Goal: Task Accomplishment & Management: Manage account settings

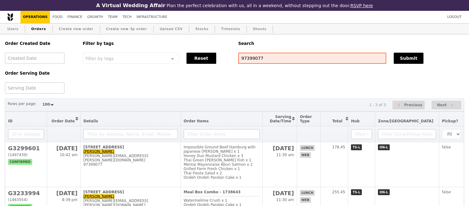
select select "100"
click at [259, 53] on input "97399077" at bounding box center [312, 58] width 148 height 11
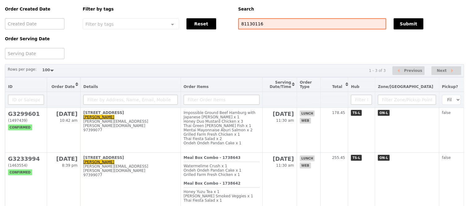
type input "81130116"
click at [214, 47] on div "Order Created Date Order Serving Date Filter by tags Filter by tags Meal_Plan W…" at bounding box center [234, 29] width 466 height 59
click at [412, 28] on button "Submit" at bounding box center [408, 23] width 30 height 11
click at [261, 27] on input "81130116" at bounding box center [312, 23] width 148 height 11
click at [323, 23] on input "81130116" at bounding box center [312, 23] width 148 height 11
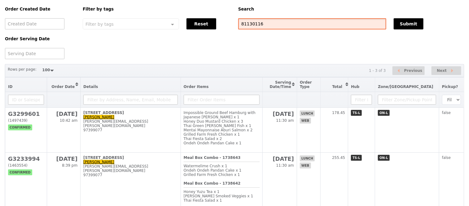
click at [323, 23] on input "81130116" at bounding box center [312, 23] width 148 height 11
type input "8130116"
click at [412, 25] on button "Submit" at bounding box center [408, 23] width 30 height 11
click at [265, 29] on input "8130116" at bounding box center [312, 23] width 148 height 11
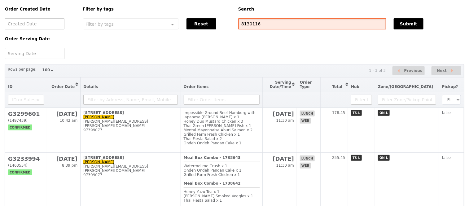
click at [265, 29] on input "8130116" at bounding box center [312, 23] width 148 height 11
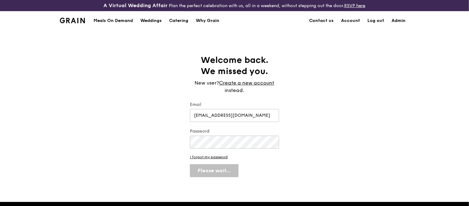
select select "100"
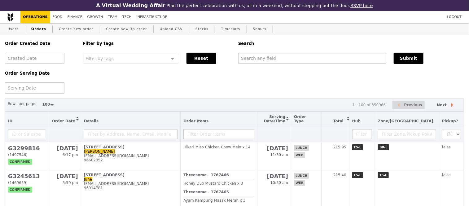
click at [301, 56] on input "text" at bounding box center [312, 58] width 148 height 11
paste input "8130116"
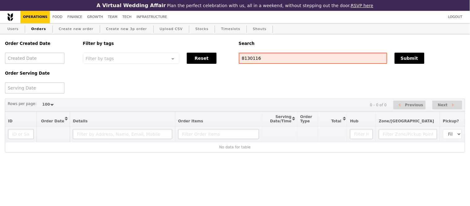
click at [243, 62] on input "8130116" at bounding box center [313, 58] width 148 height 11
type input "81130116"
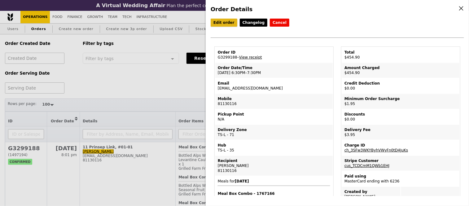
click at [222, 22] on link "Edit order" at bounding box center [223, 23] width 27 height 8
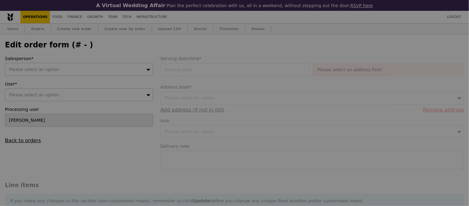
type input "[DATE]"
type textarea "Please confirm that there is 18x Grilled Farm Fresh Chicken (must not be spicy)…"
type input "Loading..."
type input "449.00"
type input "1.79"
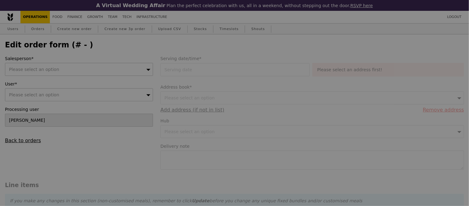
type input "1.95"
type input "2.71"
type input "2.95"
type input "453.90"
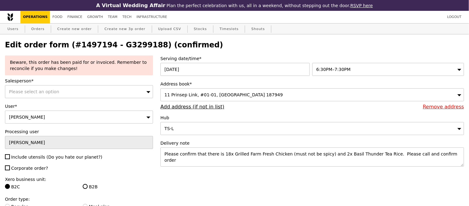
click at [330, 70] on span "6:30PM–7:30PM" at bounding box center [333, 69] width 34 height 5
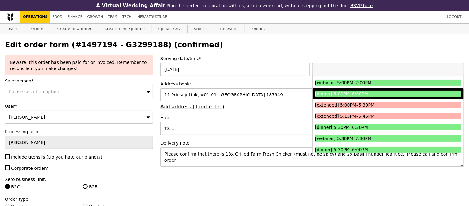
scroll to position [653, 0]
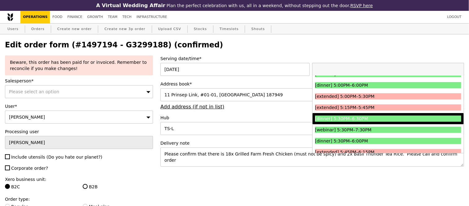
click at [380, 118] on div "[dinner] 5:30PM–6:30PM" at bounding box center [370, 118] width 110 height 6
type input "Loading..."
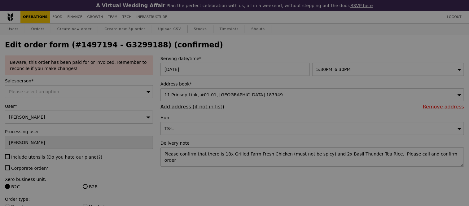
type input "0.00"
type input "9.08"
type input "9.90"
type input "11.85"
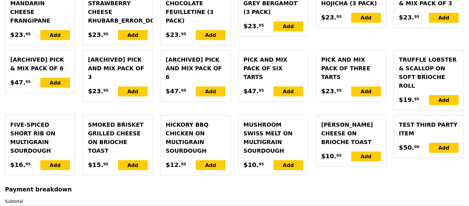
scroll to position [1993, 0]
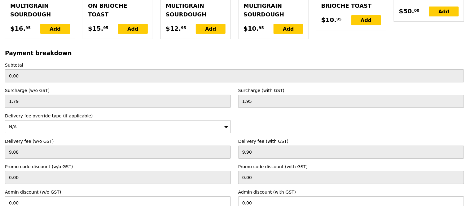
type input "Loading..."
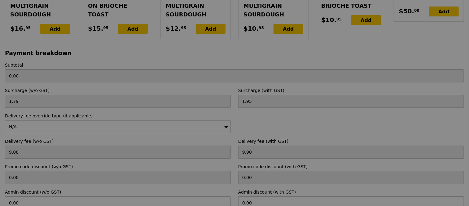
type input "449.00"
type input "2.71"
type input "2.95"
type input "453.90"
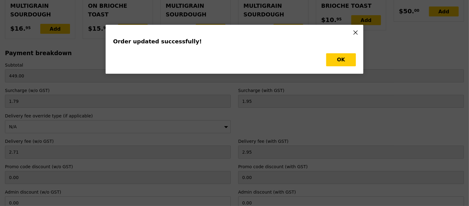
scroll to position [0, 0]
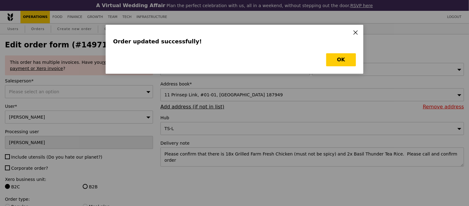
type input "Update"
click at [341, 63] on button "OK" at bounding box center [341, 59] width 30 height 13
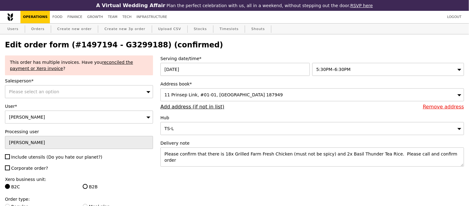
select select "100"
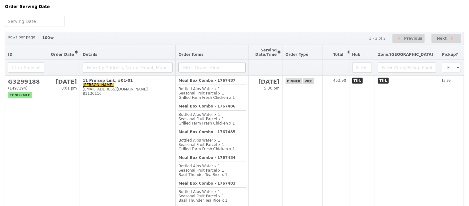
scroll to position [69, 0]
